Goal: Transaction & Acquisition: Subscribe to service/newsletter

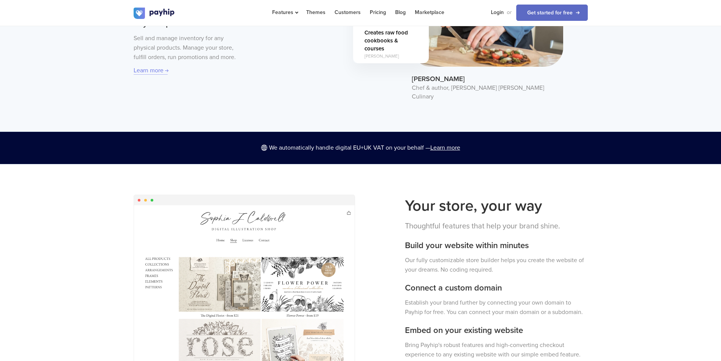
scroll to position [757, 0]
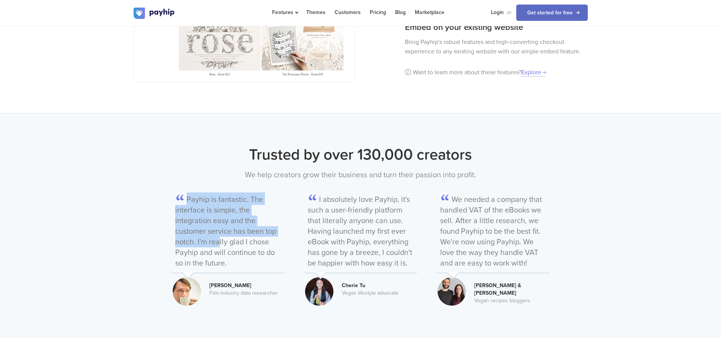
drag, startPoint x: 176, startPoint y: 197, endPoint x: 269, endPoint y: 219, distance: 96.3
click at [267, 219] on div "Trusted by over 130,000 creators We help creators grow their business and turn …" at bounding box center [361, 224] width 454 height 163
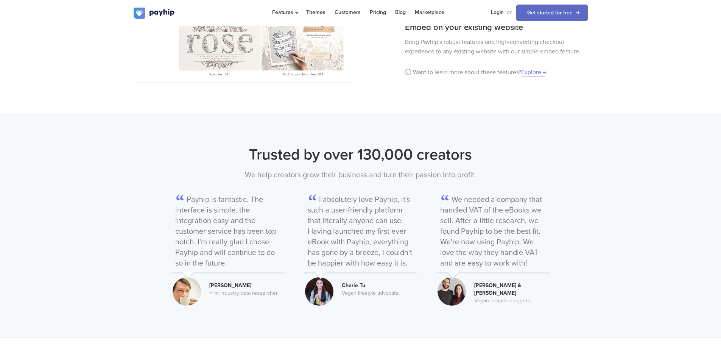
click at [621, 200] on div "Trusted by over 130,000 creators We help creators grow their business and turn …" at bounding box center [360, 225] width 721 height 224
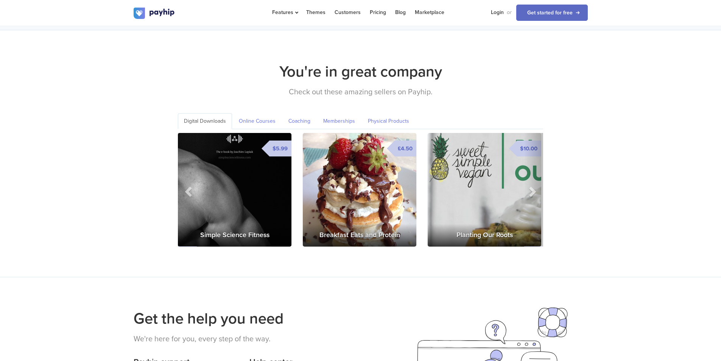
scroll to position [1135, 0]
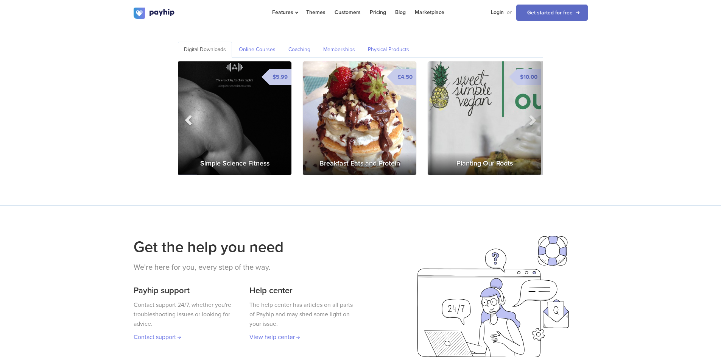
click at [187, 114] on span at bounding box center [188, 119] width 11 height 11
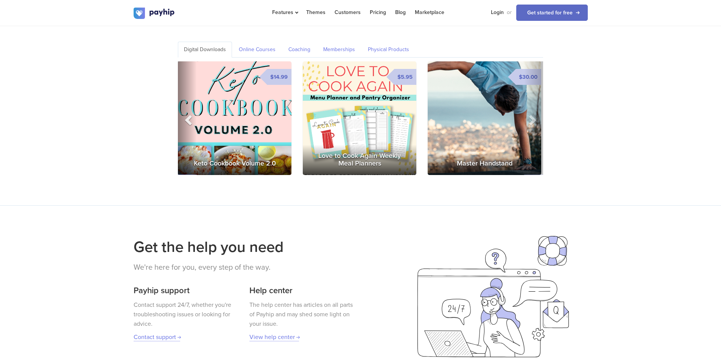
click at [186, 114] on span at bounding box center [188, 119] width 11 height 11
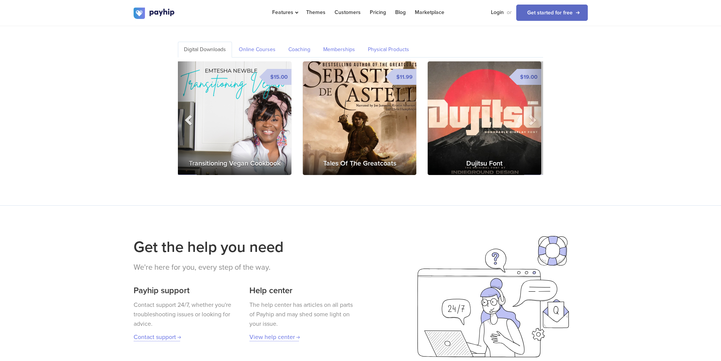
click at [188, 114] on span at bounding box center [188, 119] width 11 height 11
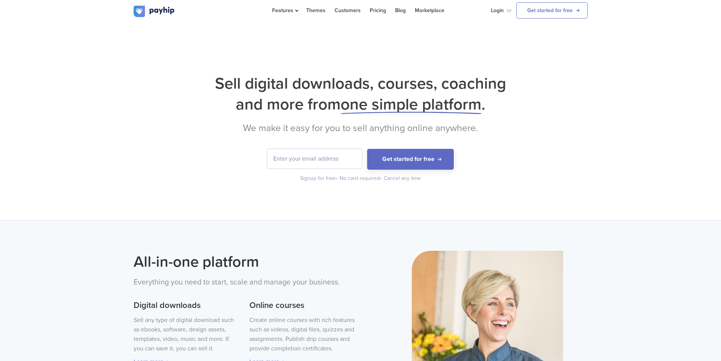
scroll to position [0, 0]
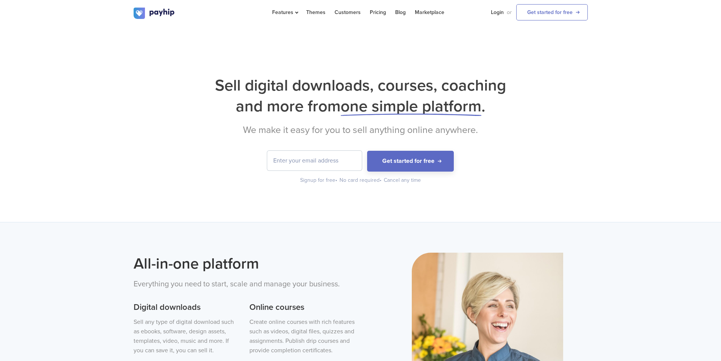
click at [663, 100] on div "Sell digital downloads, courses, coaching and more from one simple platform . W…" at bounding box center [360, 124] width 721 height 196
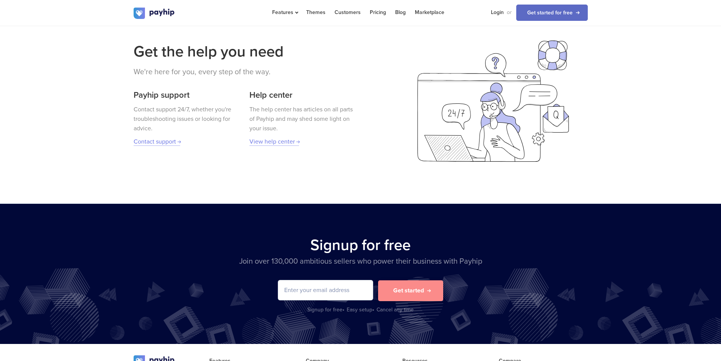
scroll to position [1400, 0]
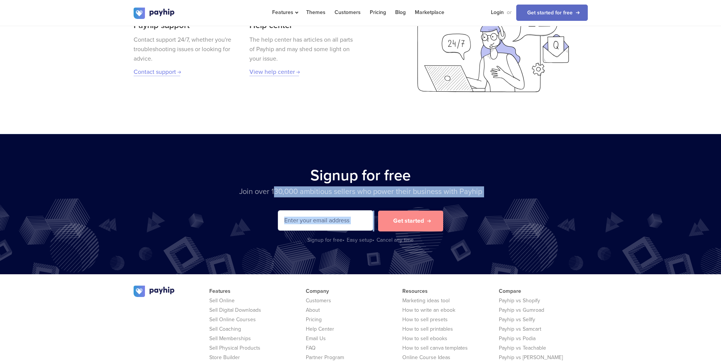
drag, startPoint x: 273, startPoint y: 182, endPoint x: 490, endPoint y: 193, distance: 217.0
click at [486, 192] on div "Signup for free Join over 130,000 ambitious sellers who power their business wi…" at bounding box center [360, 203] width 465 height 79
click at [494, 193] on div "Signup for free Join over 130,000 ambitious sellers who power their business wi…" at bounding box center [360, 203] width 465 height 79
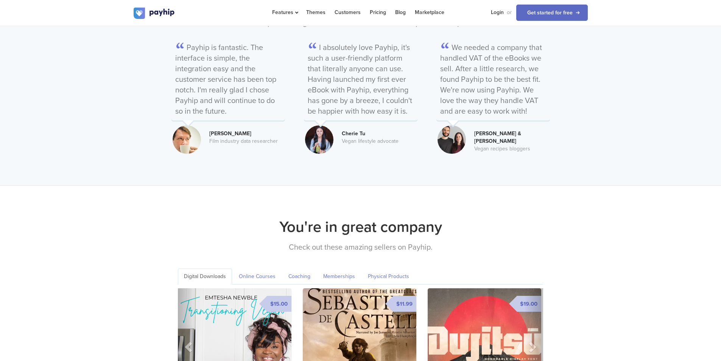
scroll to position [1021, 0]
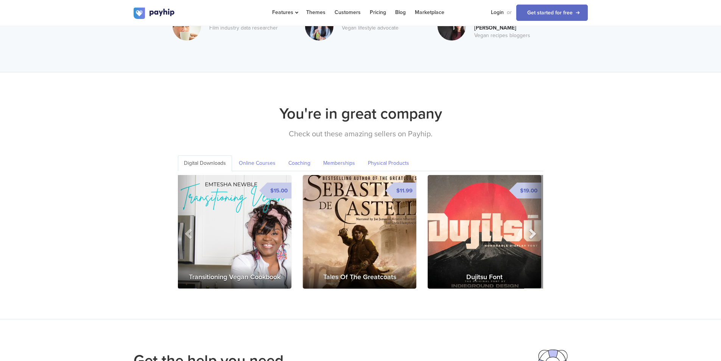
click at [534, 227] on span at bounding box center [531, 232] width 11 height 11
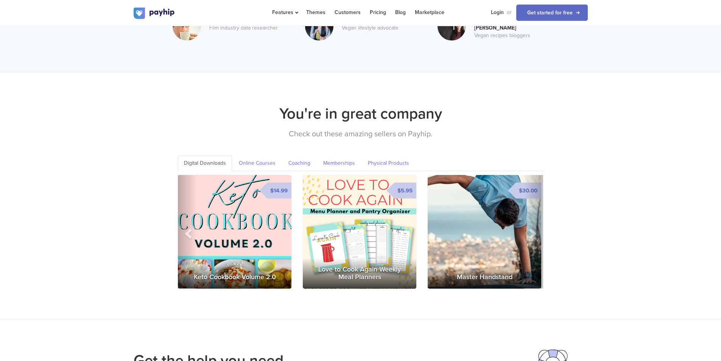
click at [443, 209] on img at bounding box center [483, 231] width 113 height 113
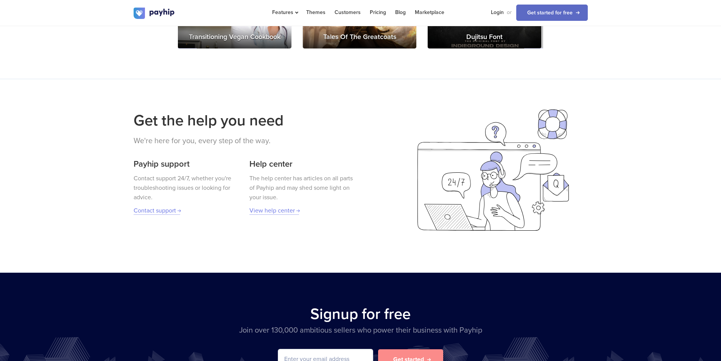
scroll to position [1484, 0]
